Goal: Task Accomplishment & Management: Complete application form

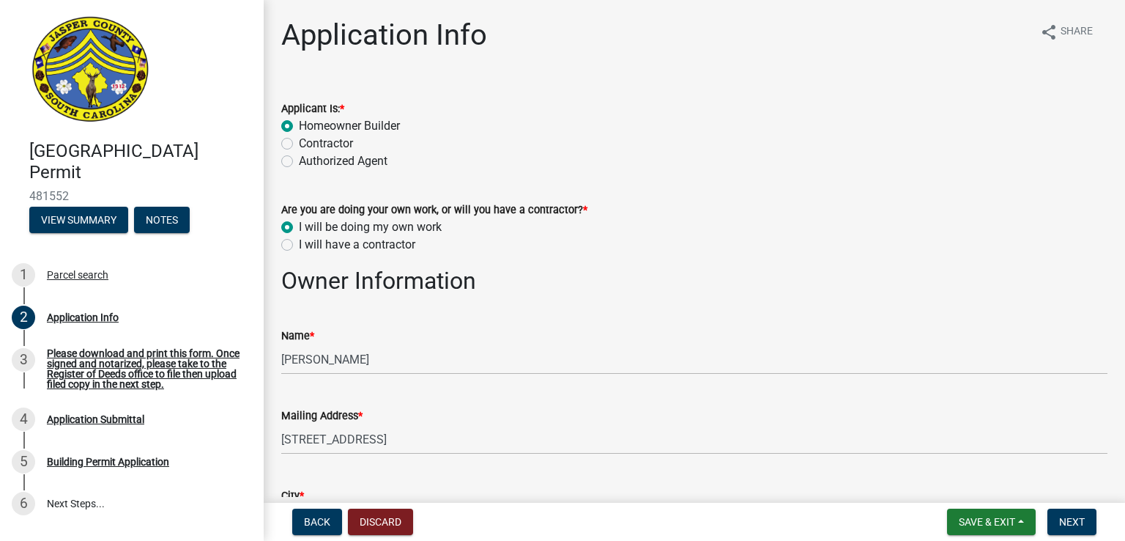
select select "42590599-3c97-479d-b3e9-fbeca9af4fb5"
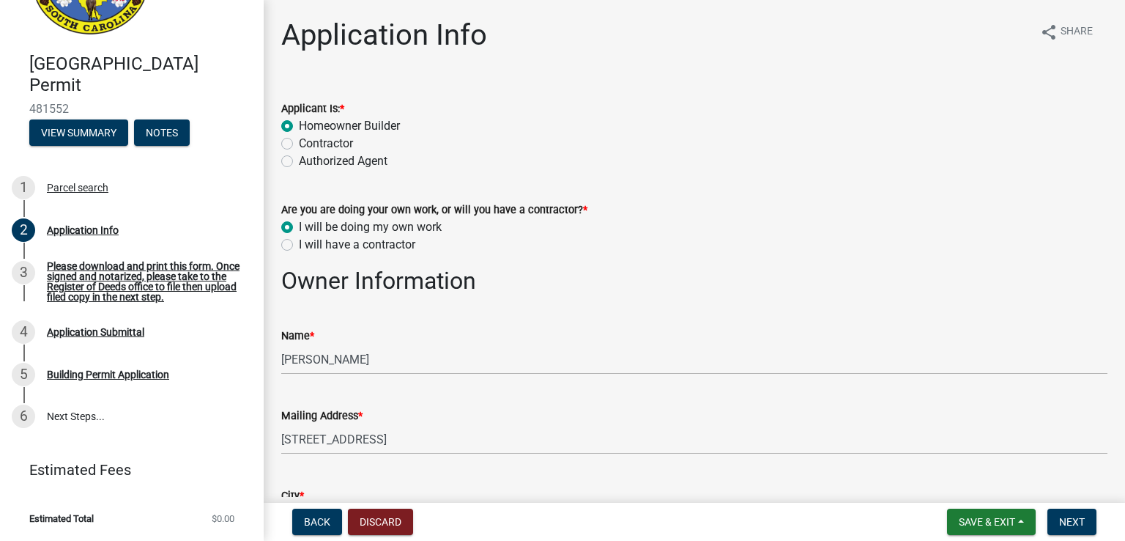
scroll to position [1521, 0]
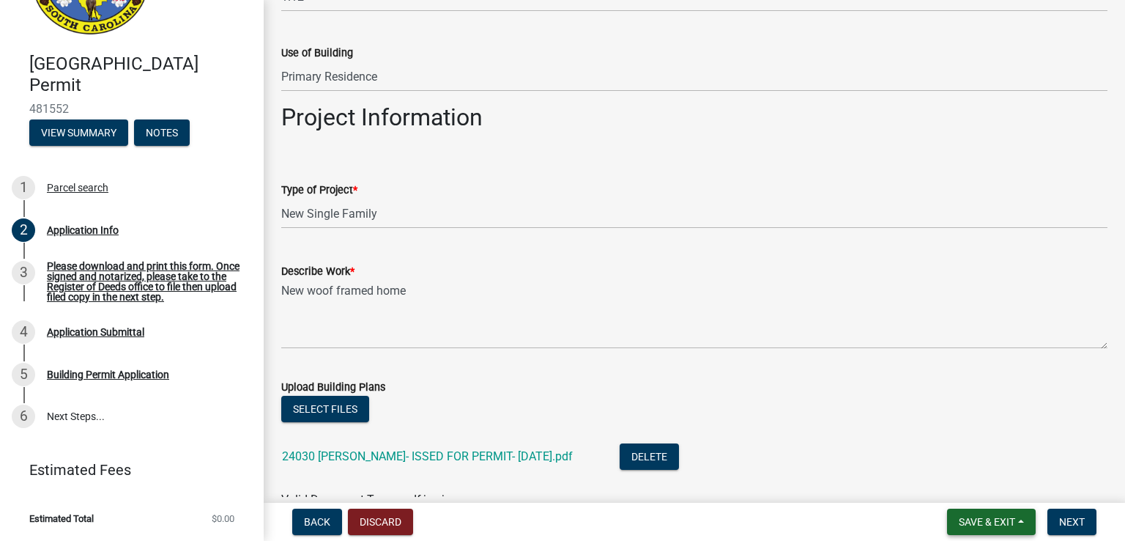
click at [979, 516] on span "Save & Exit" at bounding box center [987, 522] width 56 height 12
click at [965, 489] on button "Save & Exit" at bounding box center [977, 483] width 117 height 35
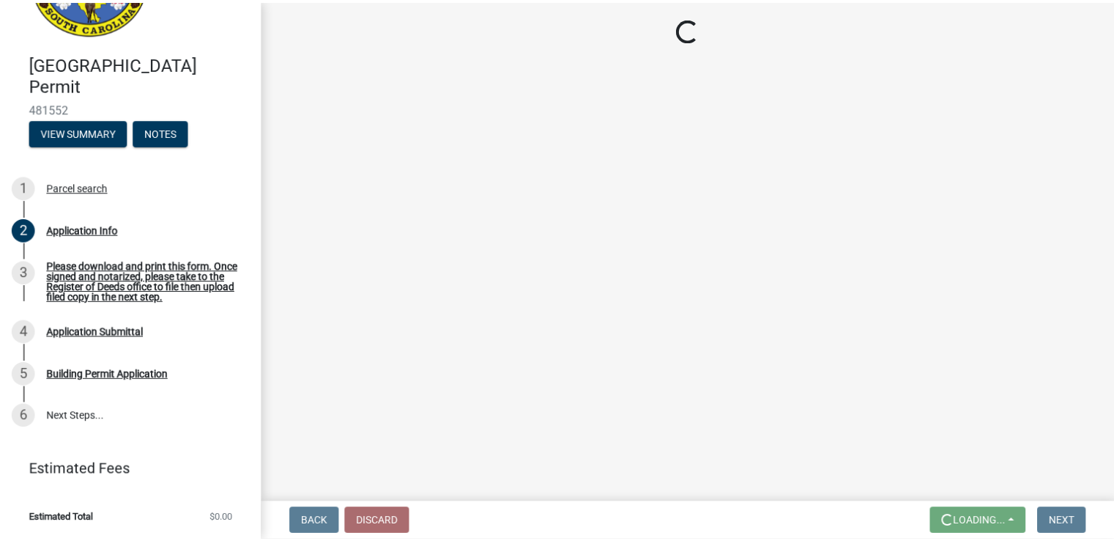
scroll to position [0, 0]
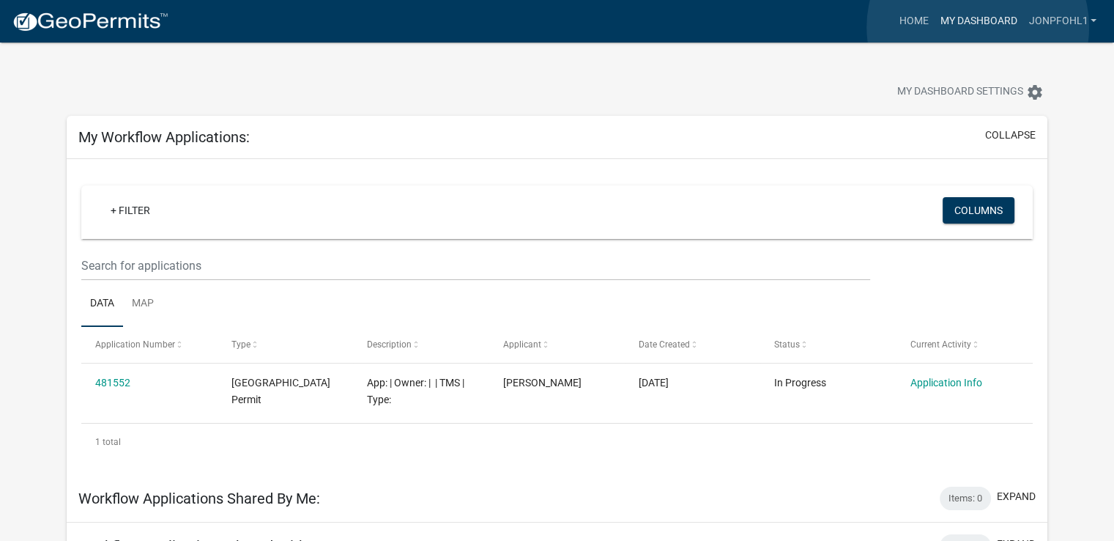
click at [978, 27] on link "My Dashboard" at bounding box center [978, 21] width 89 height 28
click at [921, 20] on link "Home" at bounding box center [913, 21] width 41 height 28
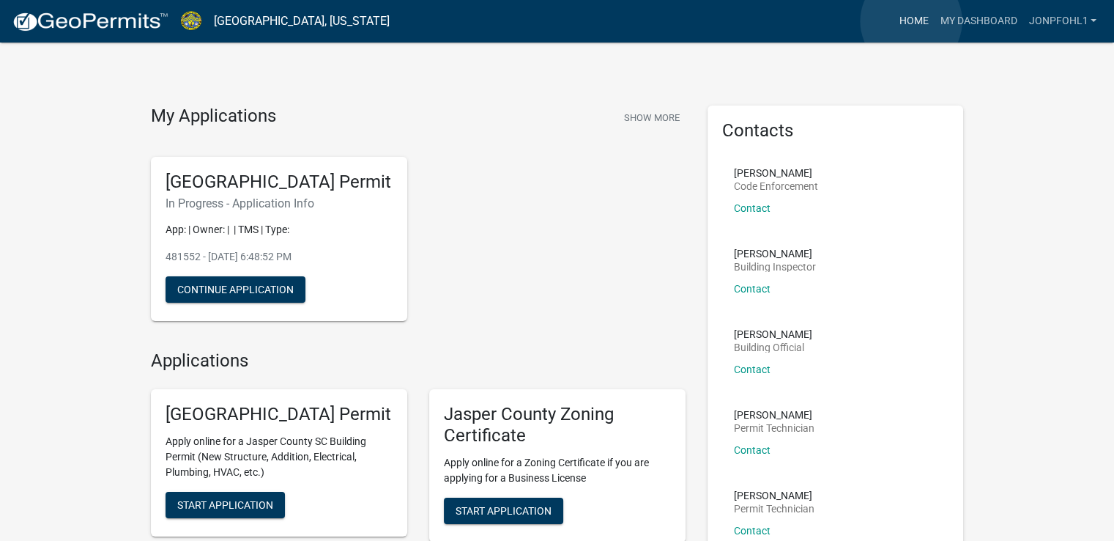
click at [911, 21] on link "Home" at bounding box center [913, 21] width 41 height 28
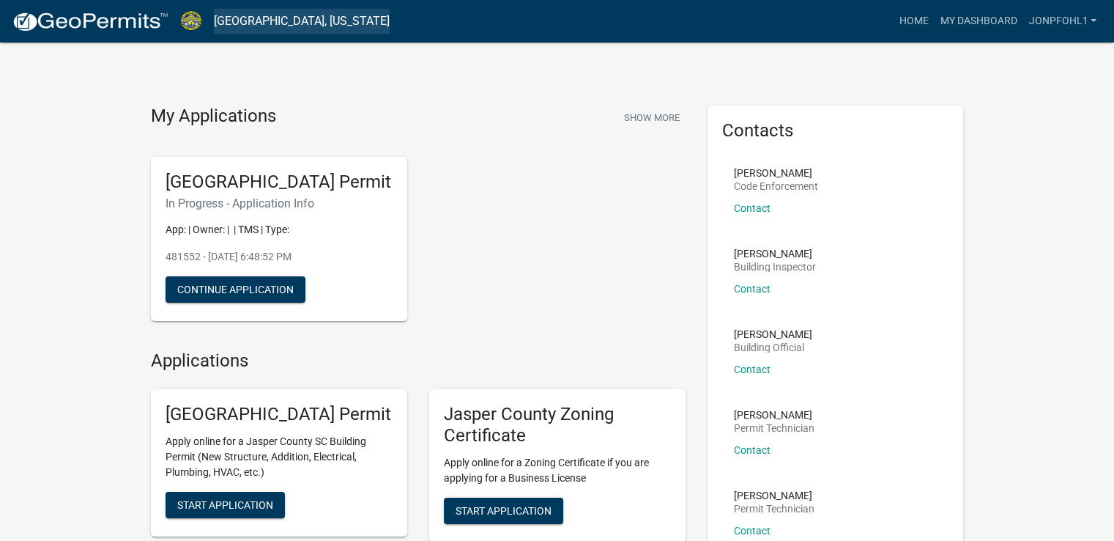
click at [273, 22] on link "[GEOGRAPHIC_DATA], [US_STATE]" at bounding box center [302, 21] width 176 height 25
click at [262, 303] on button "Continue Application" at bounding box center [236, 289] width 140 height 26
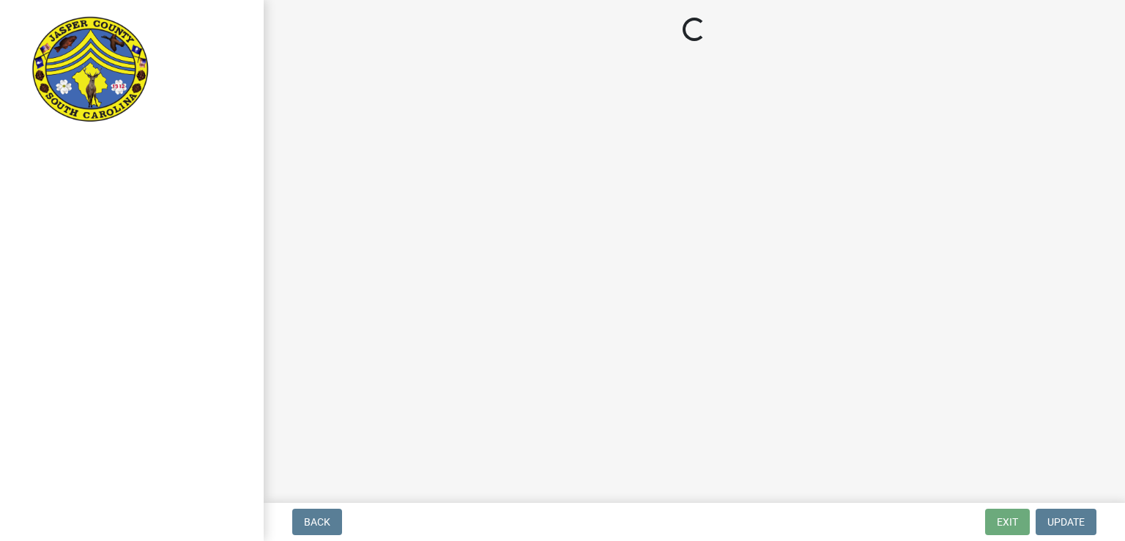
select select "42590599-3c97-479d-b3e9-fbeca9af4fb5"
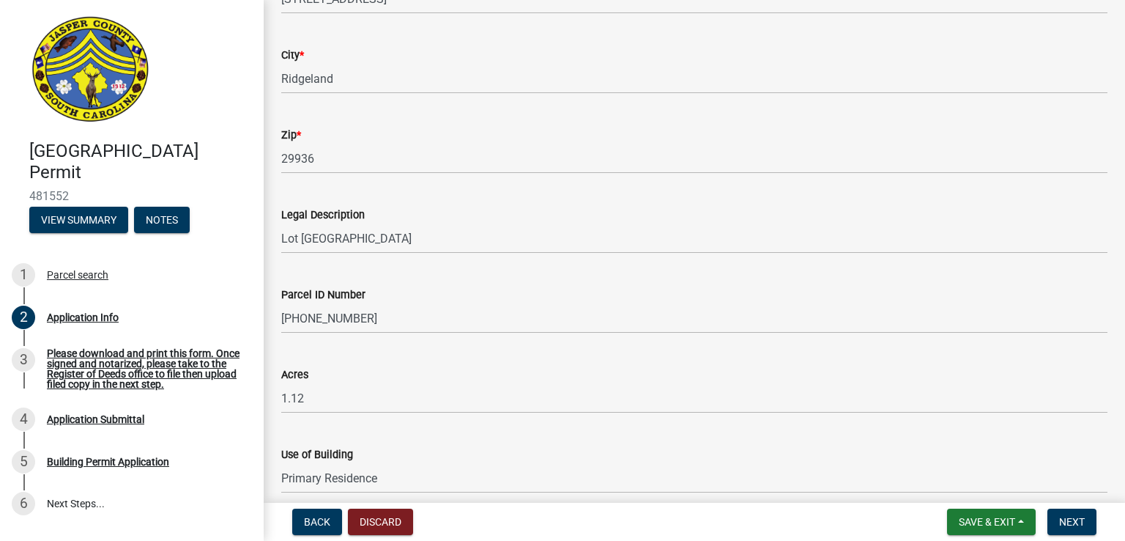
scroll to position [1131, 0]
